Goal: Task Accomplishment & Management: Complete application form

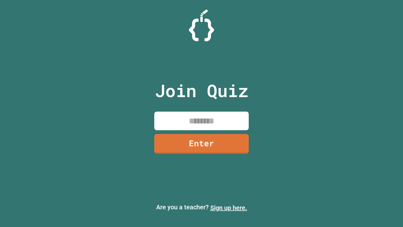
click at [229, 208] on link "Sign up here." at bounding box center [228, 208] width 37 height 8
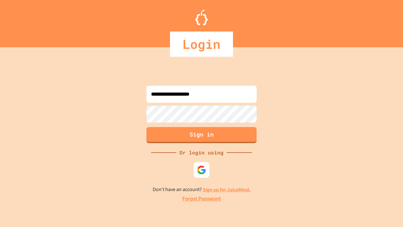
type input "**********"
